Goal: Task Accomplishment & Management: Complete application form

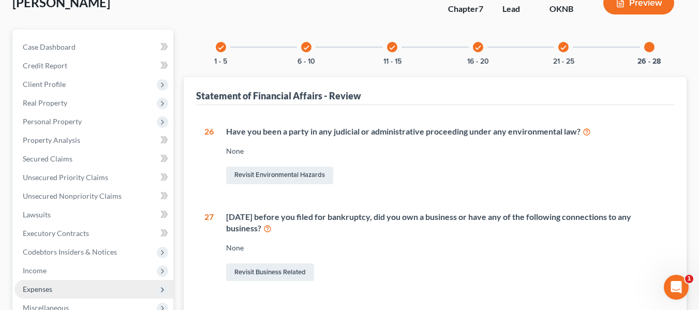
scroll to position [61, 0]
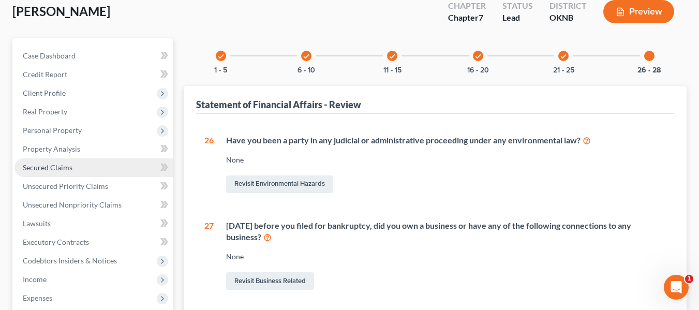
click at [99, 166] on link "Secured Claims" at bounding box center [93, 167] width 159 height 19
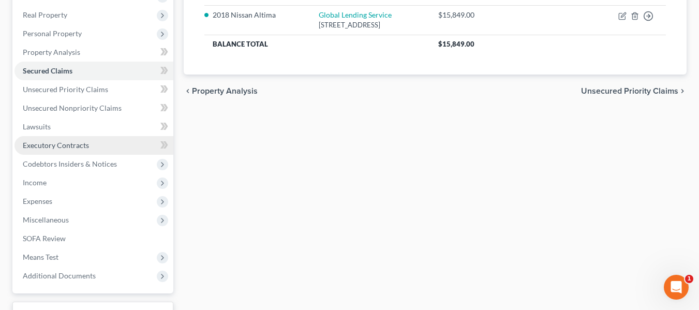
scroll to position [158, 0]
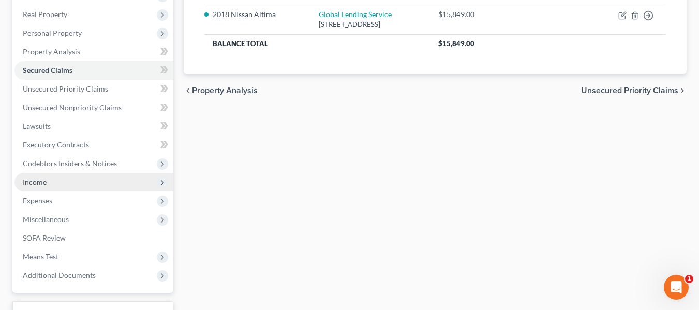
click at [64, 183] on span "Income" at bounding box center [93, 182] width 159 height 19
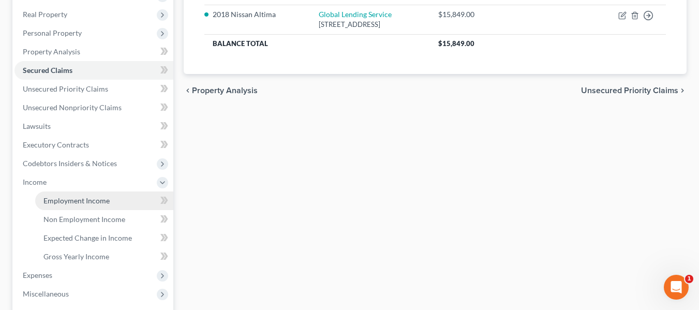
click at [71, 205] on link "Employment Income" at bounding box center [104, 201] width 138 height 19
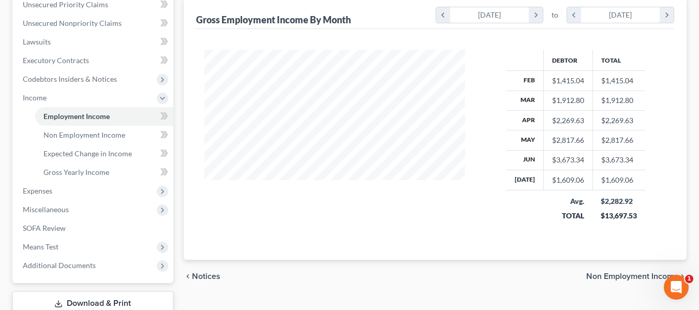
scroll to position [243, 0]
click at [98, 217] on span "Miscellaneous" at bounding box center [93, 209] width 159 height 19
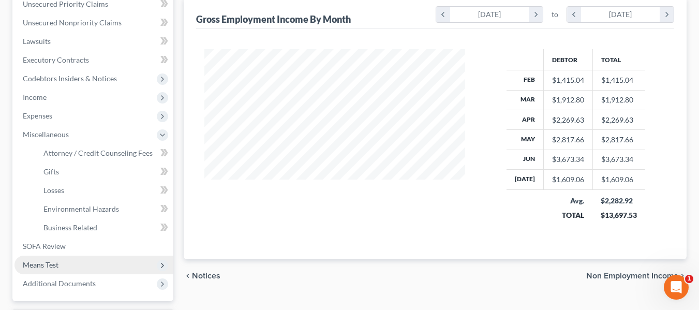
click at [62, 267] on span "Means Test" at bounding box center [93, 265] width 159 height 19
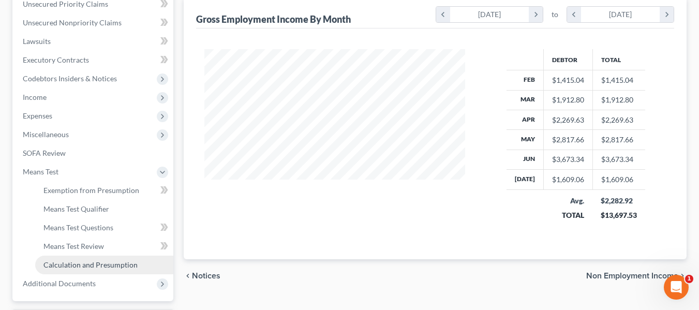
click at [69, 265] on span "Calculation and Presumption" at bounding box center [90, 264] width 94 height 9
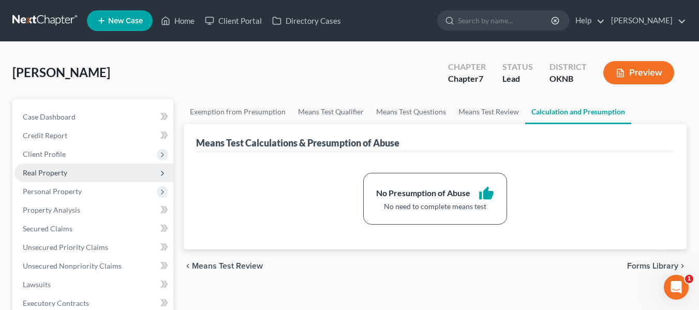
click at [83, 178] on span "Real Property" at bounding box center [93, 173] width 159 height 19
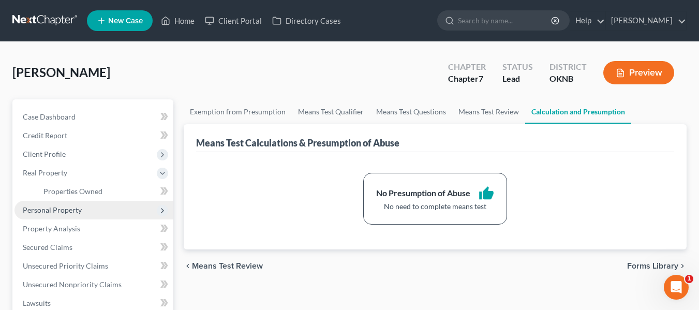
click at [67, 216] on span "Personal Property" at bounding box center [93, 210] width 159 height 19
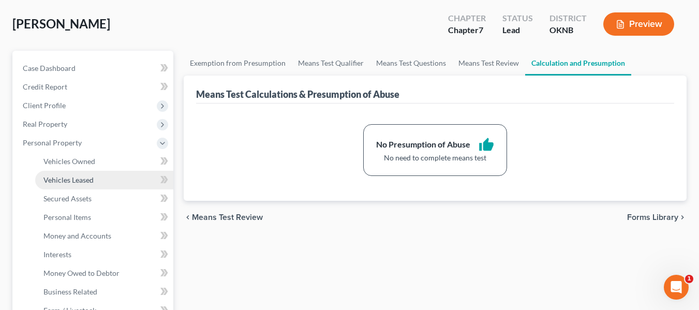
scroll to position [49, 0]
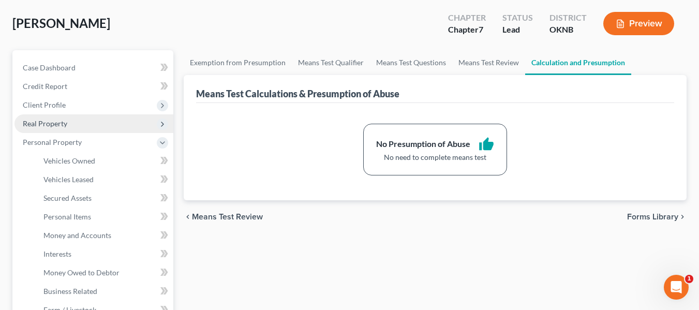
click at [59, 123] on span "Real Property" at bounding box center [45, 123] width 45 height 9
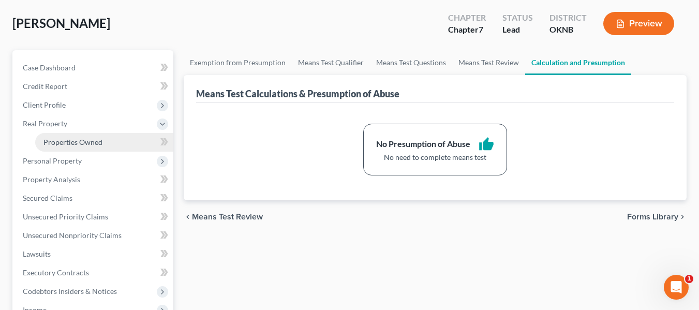
click at [68, 141] on span "Properties Owned" at bounding box center [72, 142] width 59 height 9
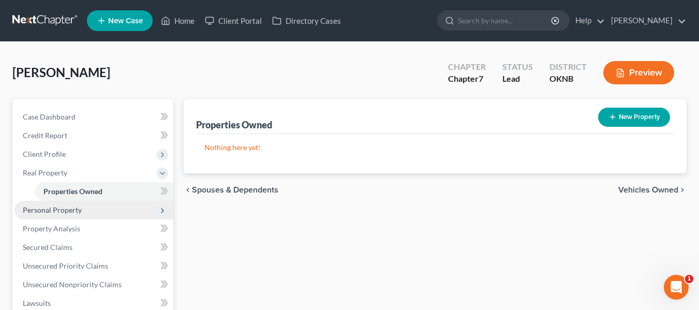
click at [69, 212] on span "Personal Property" at bounding box center [52, 210] width 59 height 9
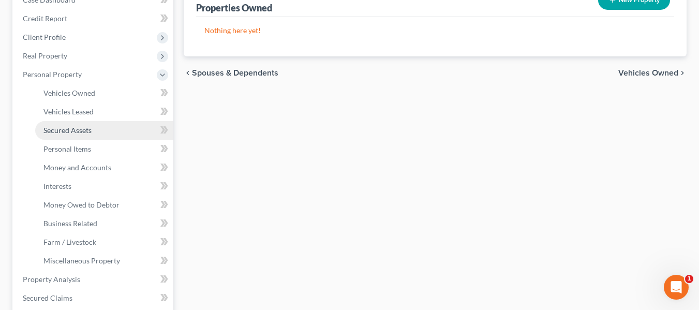
scroll to position [118, 0]
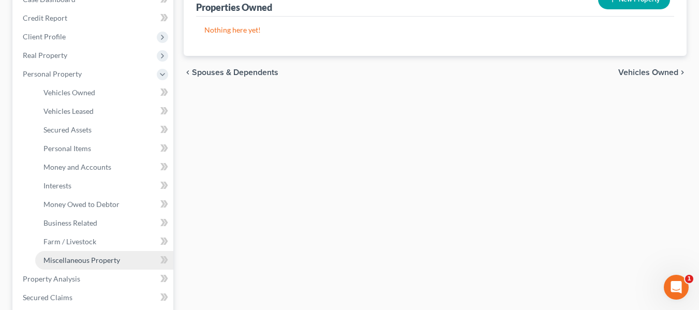
click at [75, 263] on span "Miscellaneous Property" at bounding box center [81, 260] width 77 height 9
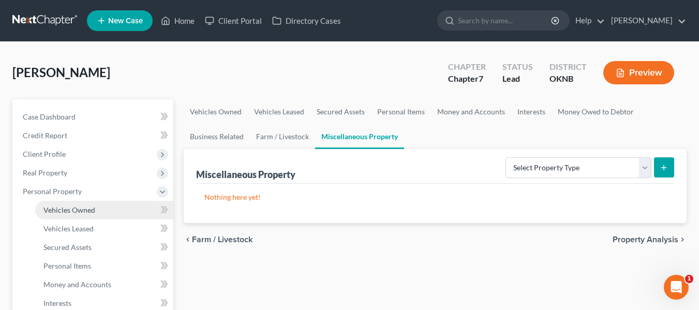
click at [87, 210] on span "Vehicles Owned" at bounding box center [69, 210] width 52 height 9
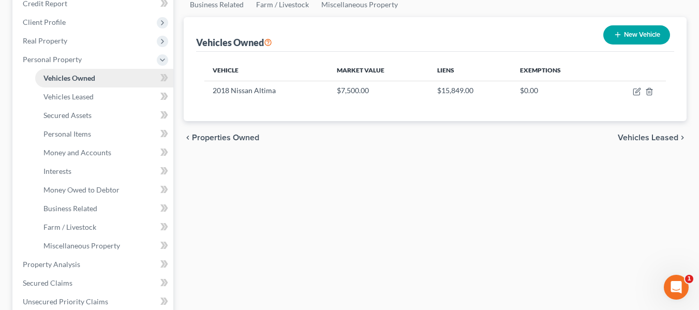
scroll to position [156, 0]
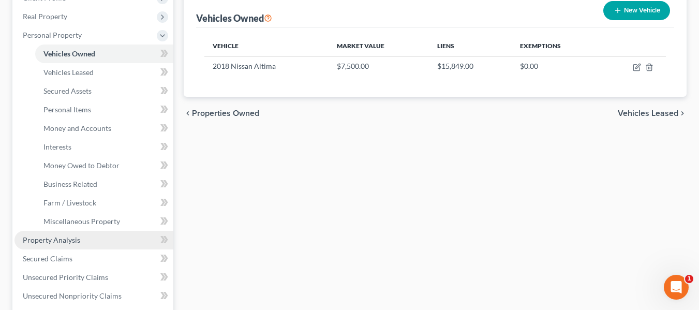
click at [74, 242] on span "Property Analysis" at bounding box center [51, 240] width 57 height 9
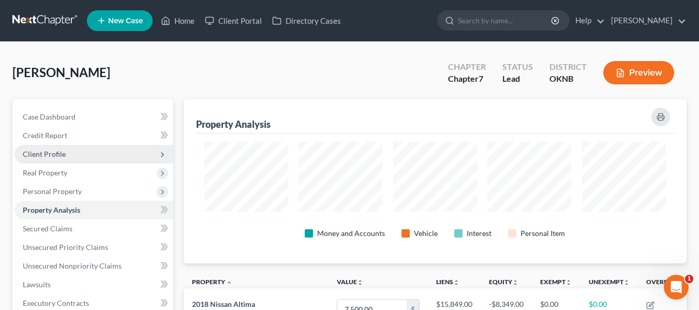
click at [84, 154] on span "Client Profile" at bounding box center [93, 154] width 159 height 19
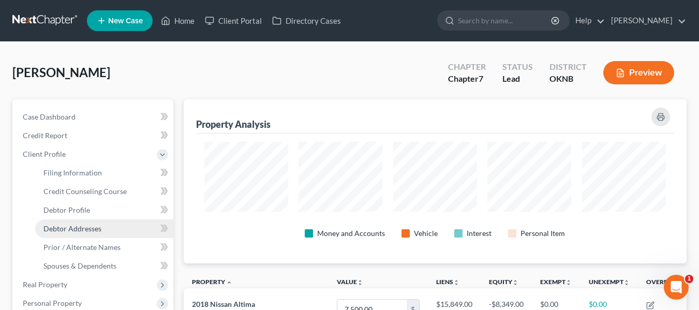
click at [77, 225] on span "Debtor Addresses" at bounding box center [72, 228] width 58 height 9
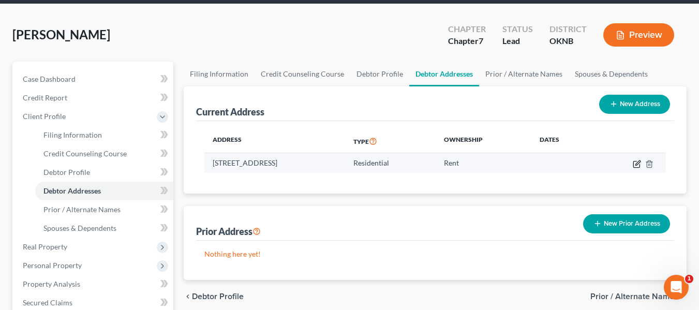
click at [638, 165] on icon "button" at bounding box center [637, 164] width 8 height 8
select select "37"
select select "0"
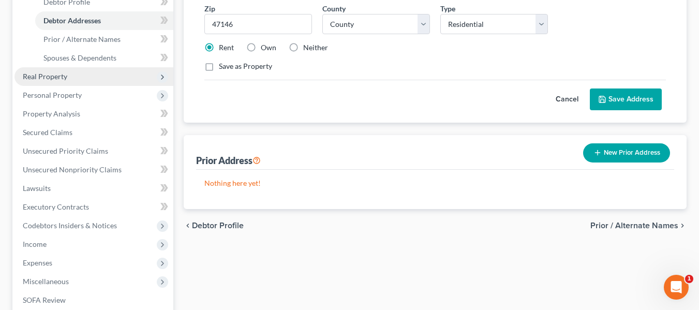
scroll to position [228, 0]
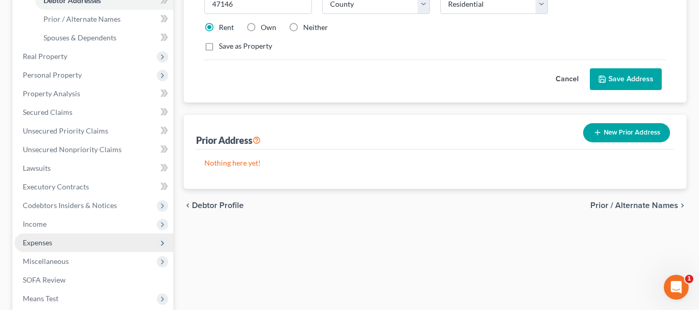
click at [96, 239] on span "Expenses" at bounding box center [93, 242] width 159 height 19
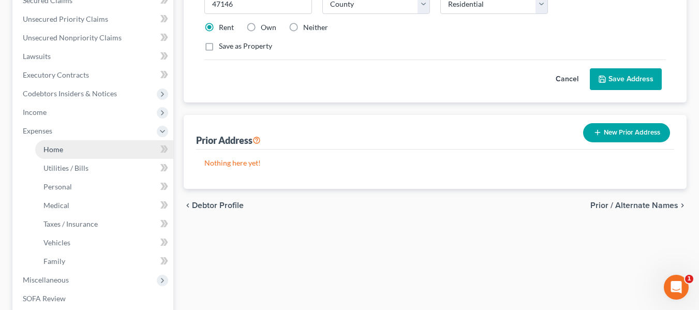
click at [90, 153] on link "Home" at bounding box center [104, 149] width 138 height 19
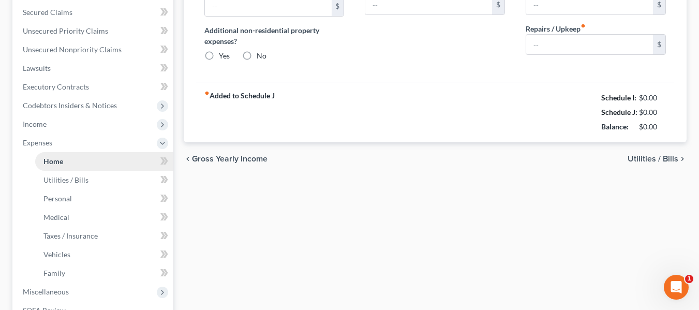
type input "589.00"
type input "0.00"
radio input "true"
type input "0.00"
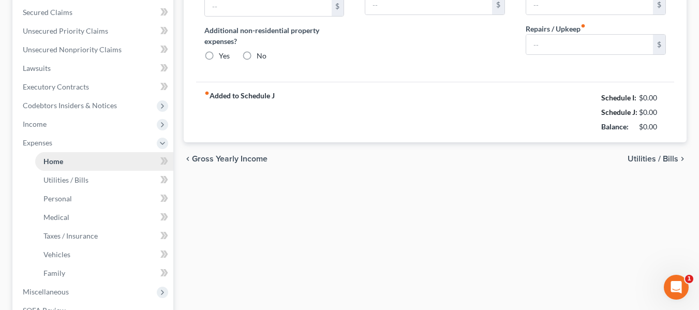
type input "0.00"
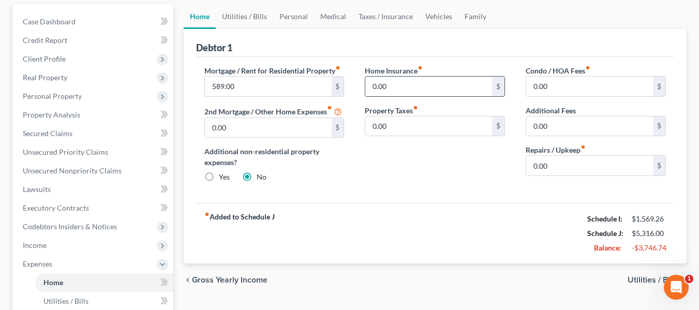
scroll to position [96, 0]
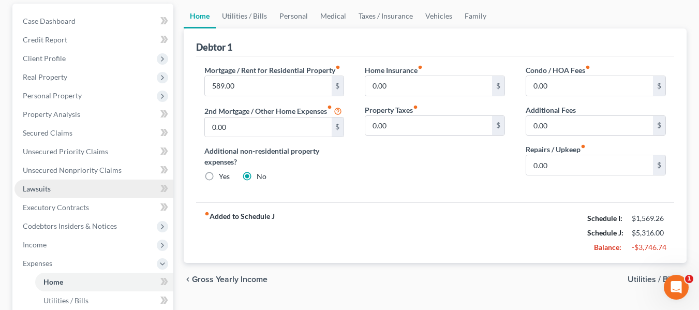
click at [68, 187] on link "Lawsuits" at bounding box center [93, 189] width 159 height 19
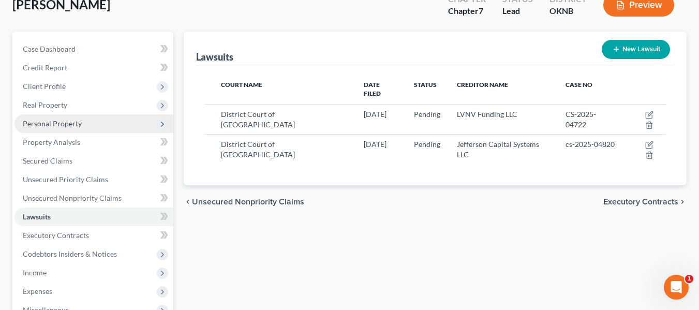
scroll to position [70, 0]
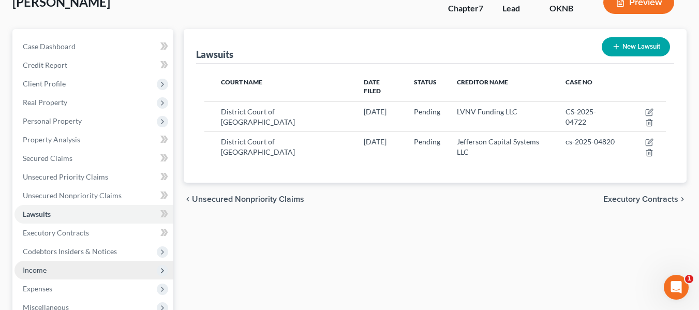
click at [72, 275] on span "Income" at bounding box center [93, 270] width 159 height 19
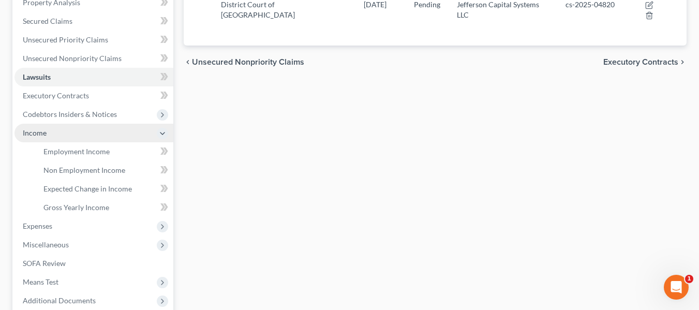
scroll to position [208, 0]
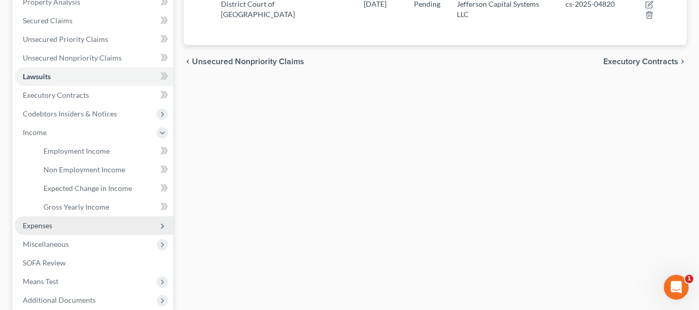
click at [72, 229] on span "Expenses" at bounding box center [93, 225] width 159 height 19
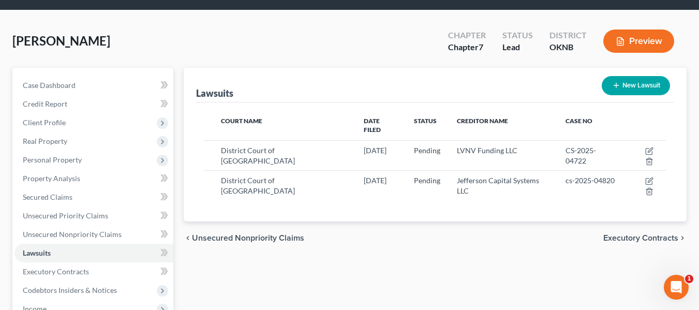
scroll to position [31, 0]
